Goal: Task Accomplishment & Management: Manage account settings

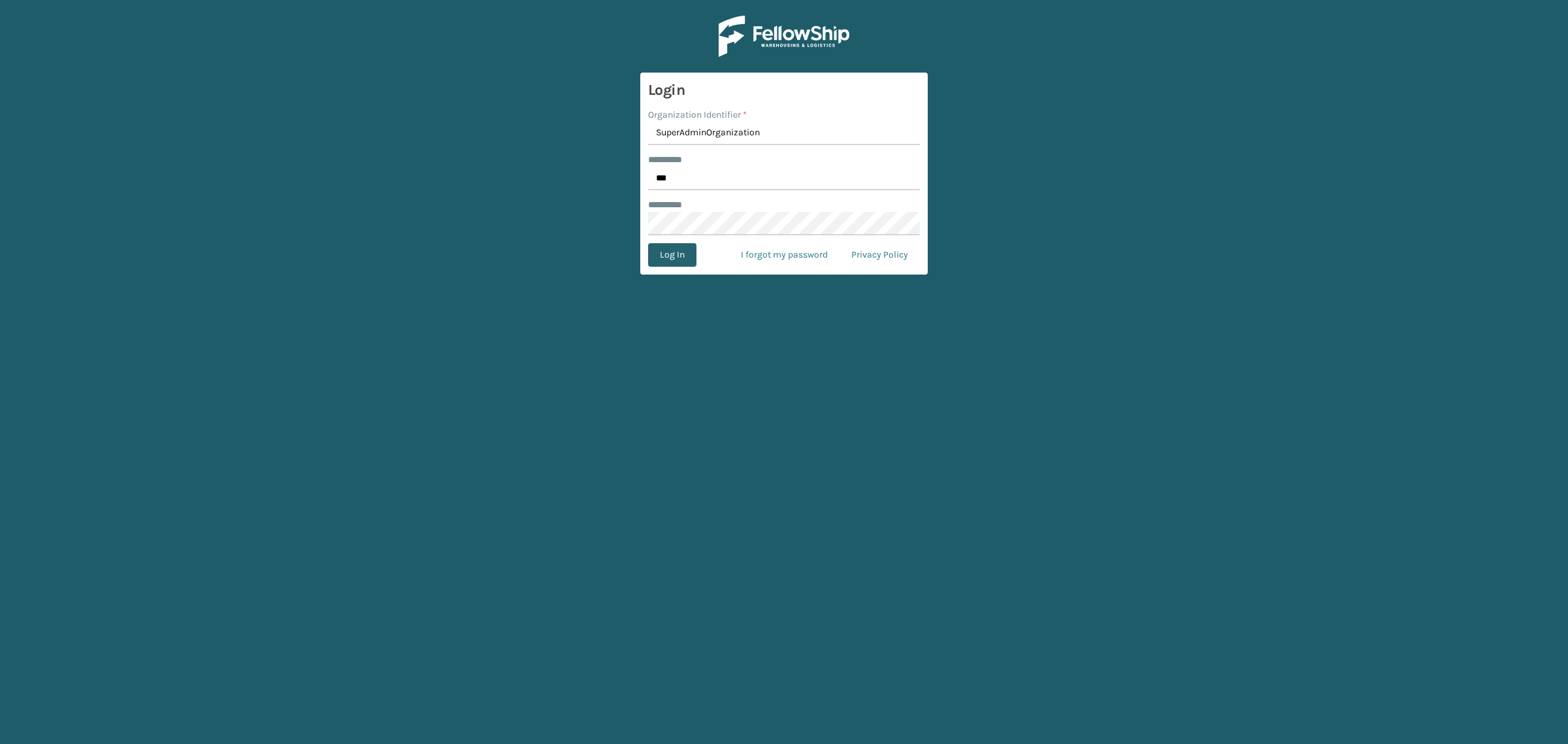
click at [666, 257] on button "Log In" at bounding box center [672, 255] width 49 height 23
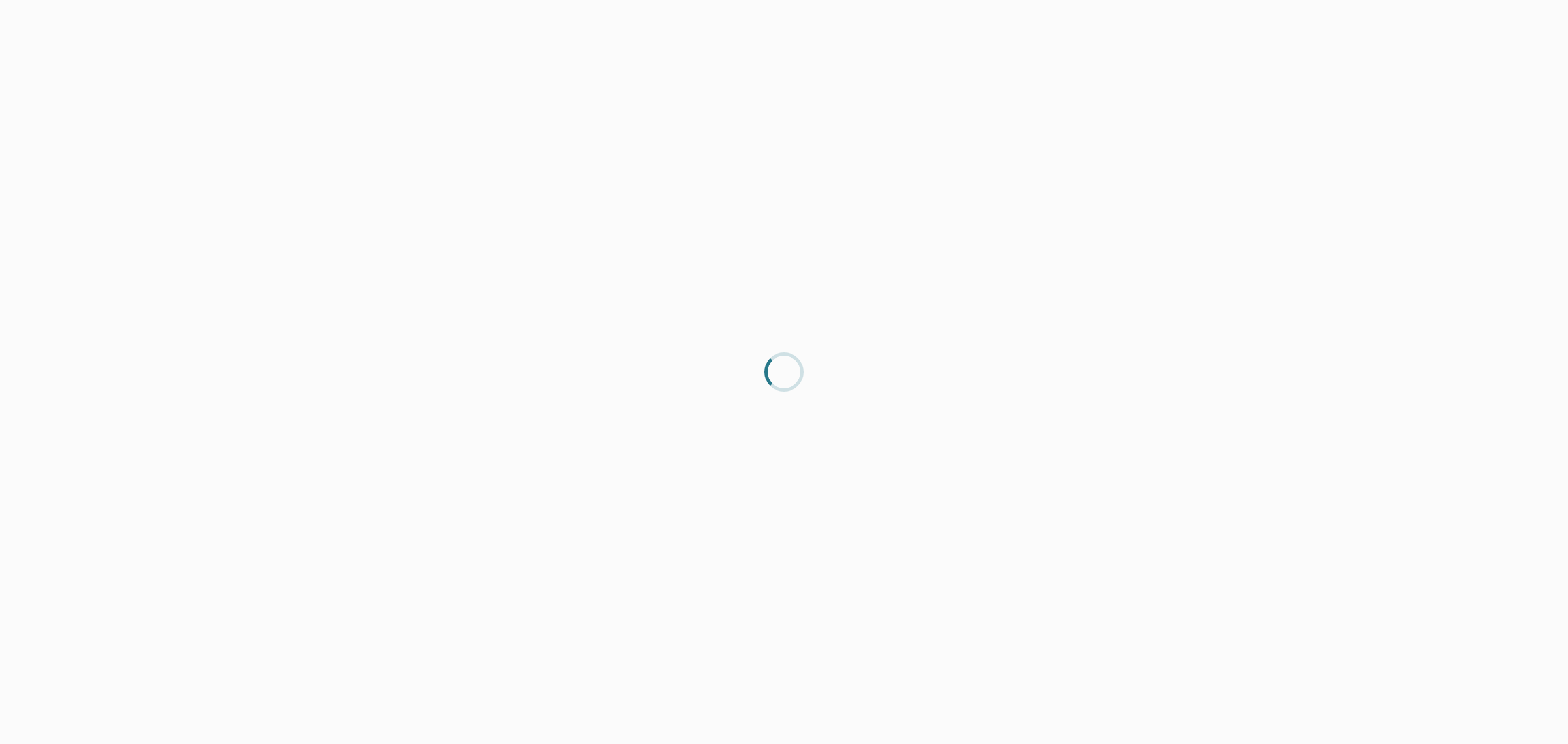
click at [884, 93] on div at bounding box center [784, 372] width 1568 height 744
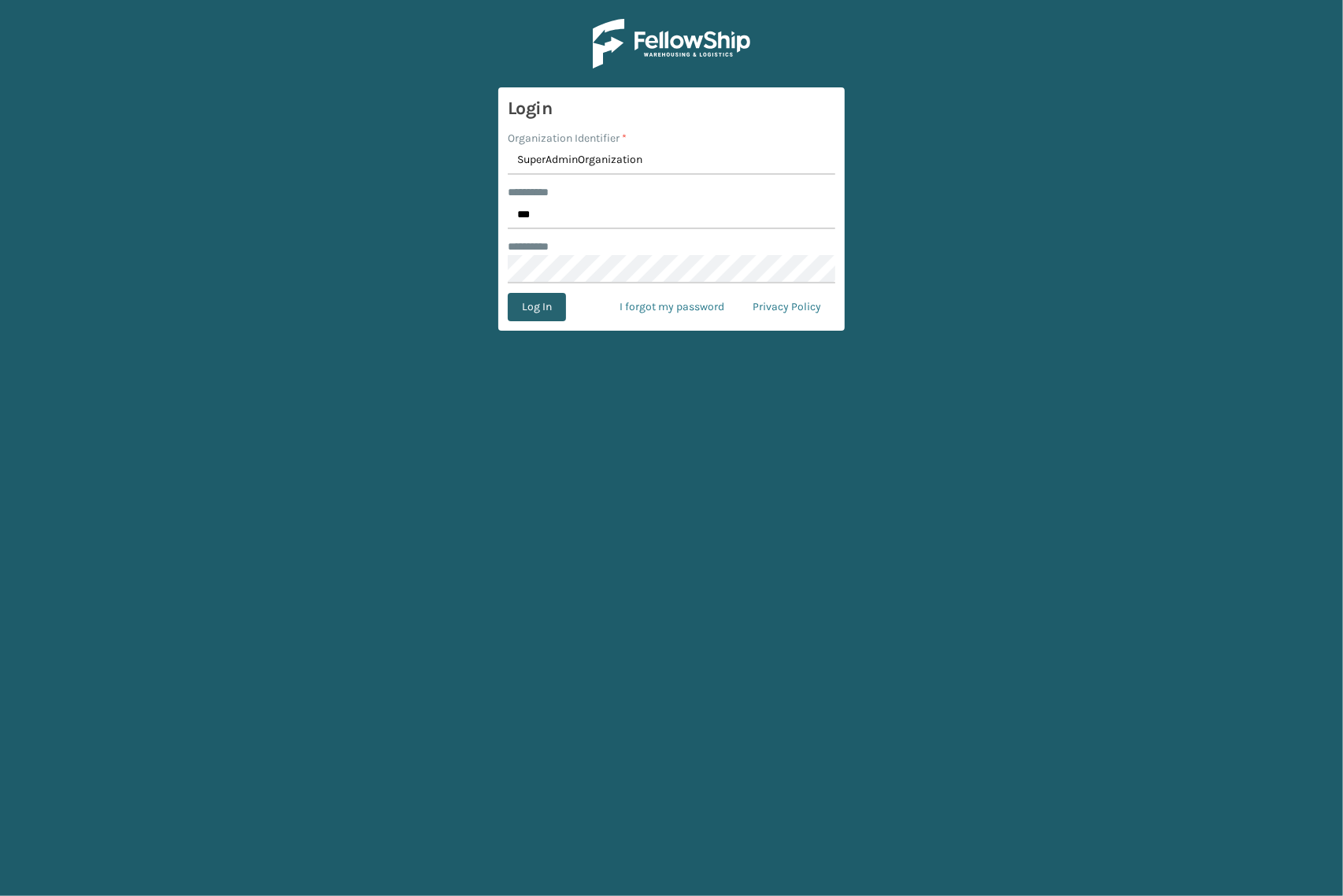
click at [533, 303] on button "Log In" at bounding box center [536, 307] width 59 height 28
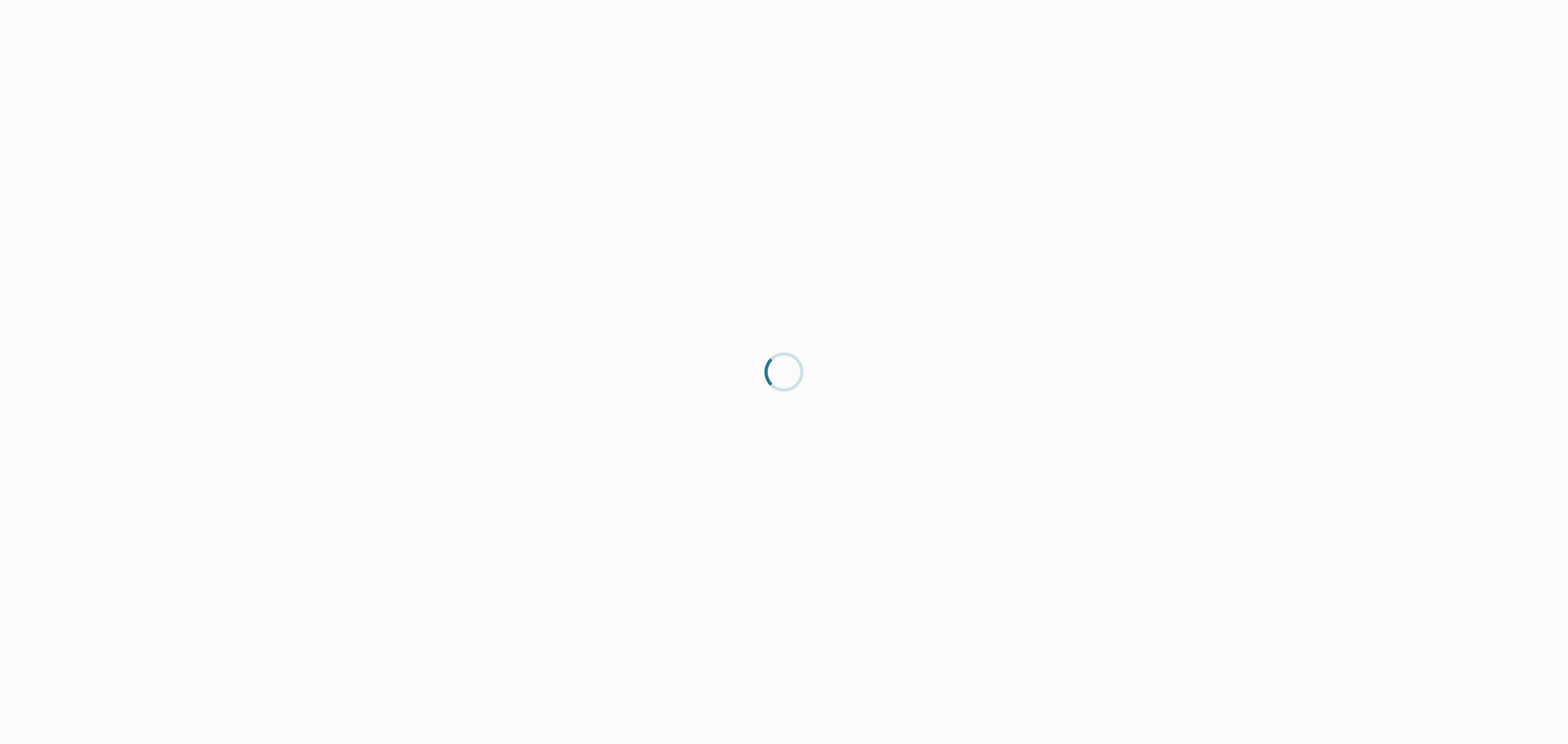
click at [559, 99] on div at bounding box center [784, 372] width 1568 height 744
click at [131, 80] on div at bounding box center [784, 372] width 1568 height 744
click at [805, 122] on div at bounding box center [784, 372] width 1568 height 744
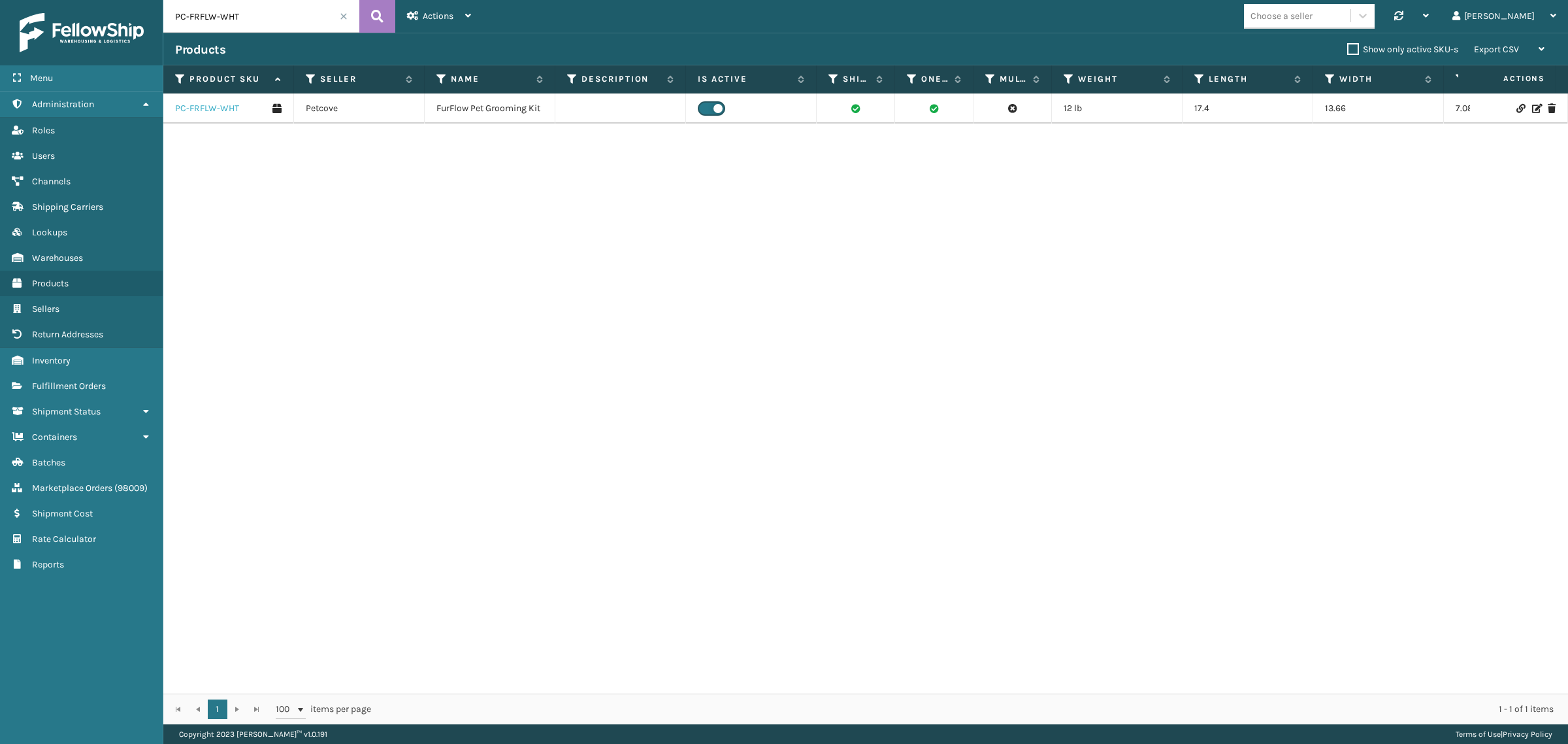
click at [211, 107] on link "PC-FRFLW-WHT" at bounding box center [207, 108] width 64 height 13
